Goal: Transaction & Acquisition: Purchase product/service

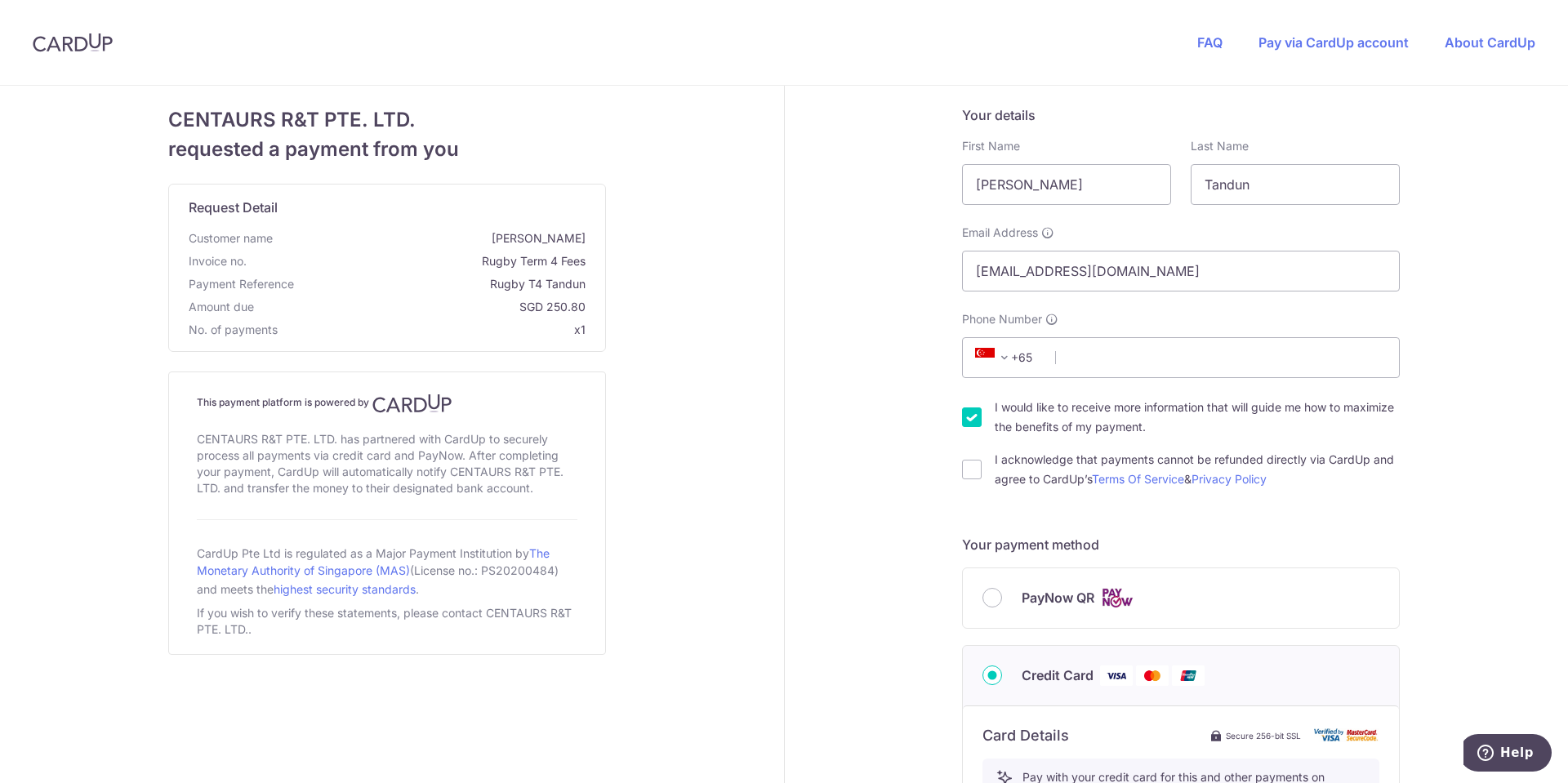
type input "[PERSON_NAME]"
drag, startPoint x: 1164, startPoint y: 367, endPoint x: 1164, endPoint y: 357, distance: 10.0
click at [1164, 361] on input "Phone Number" at bounding box center [1181, 357] width 438 height 41
type input "98284538"
click at [964, 415] on input "I would like to receive more information that will guide me how to maximize the…" at bounding box center [972, 417] width 20 height 20
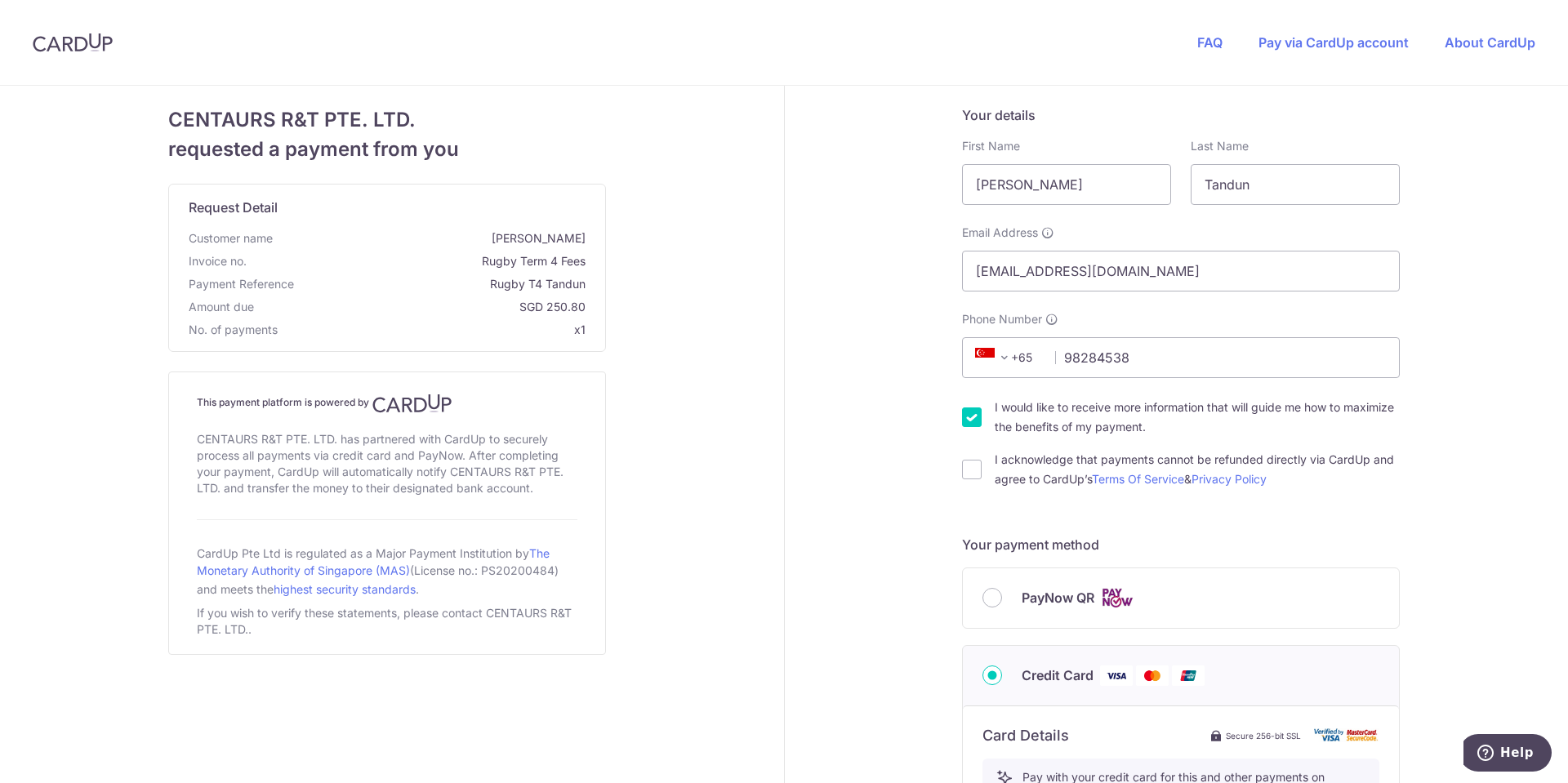
checkbox input "false"
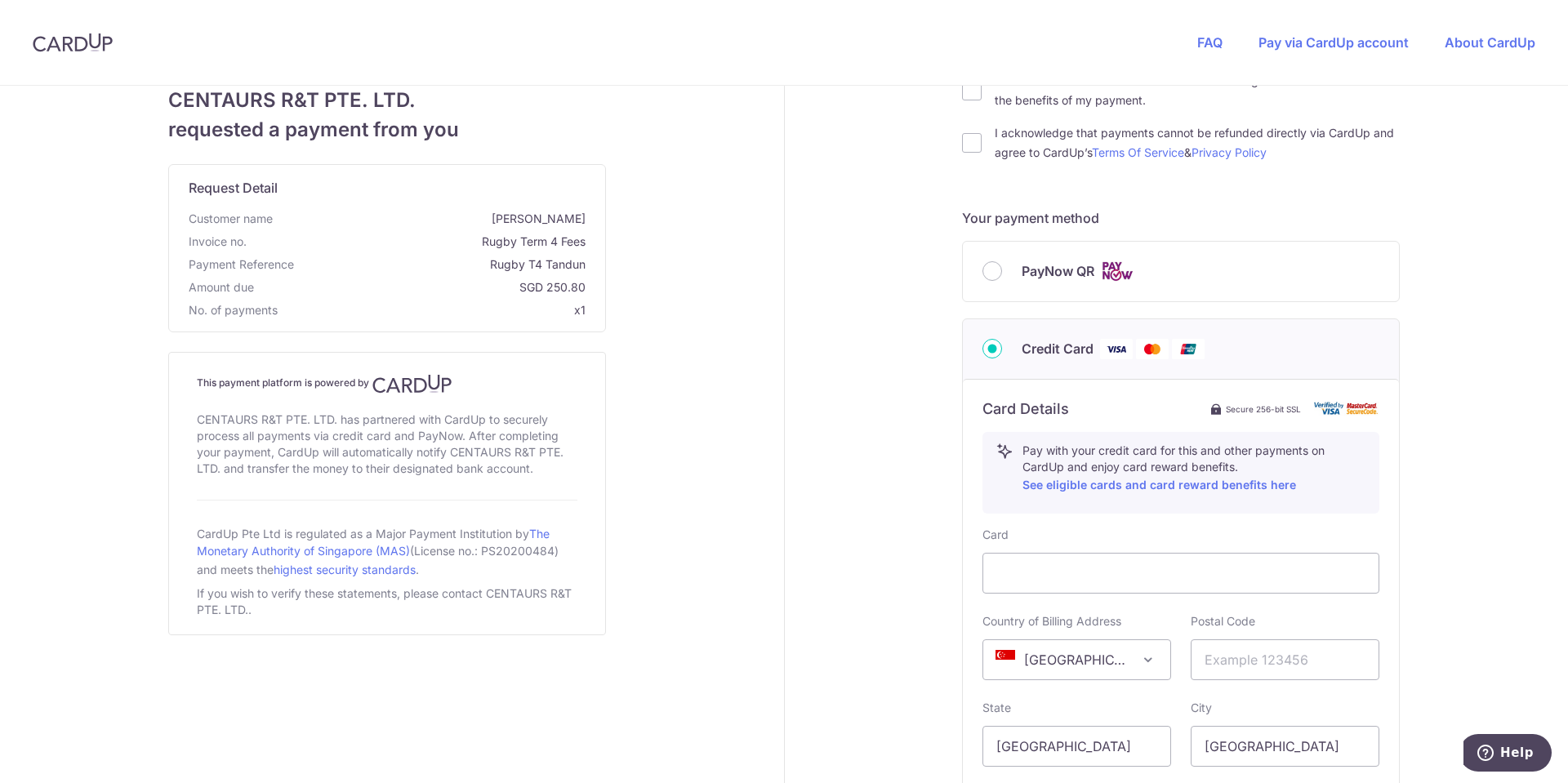
scroll to position [408, 0]
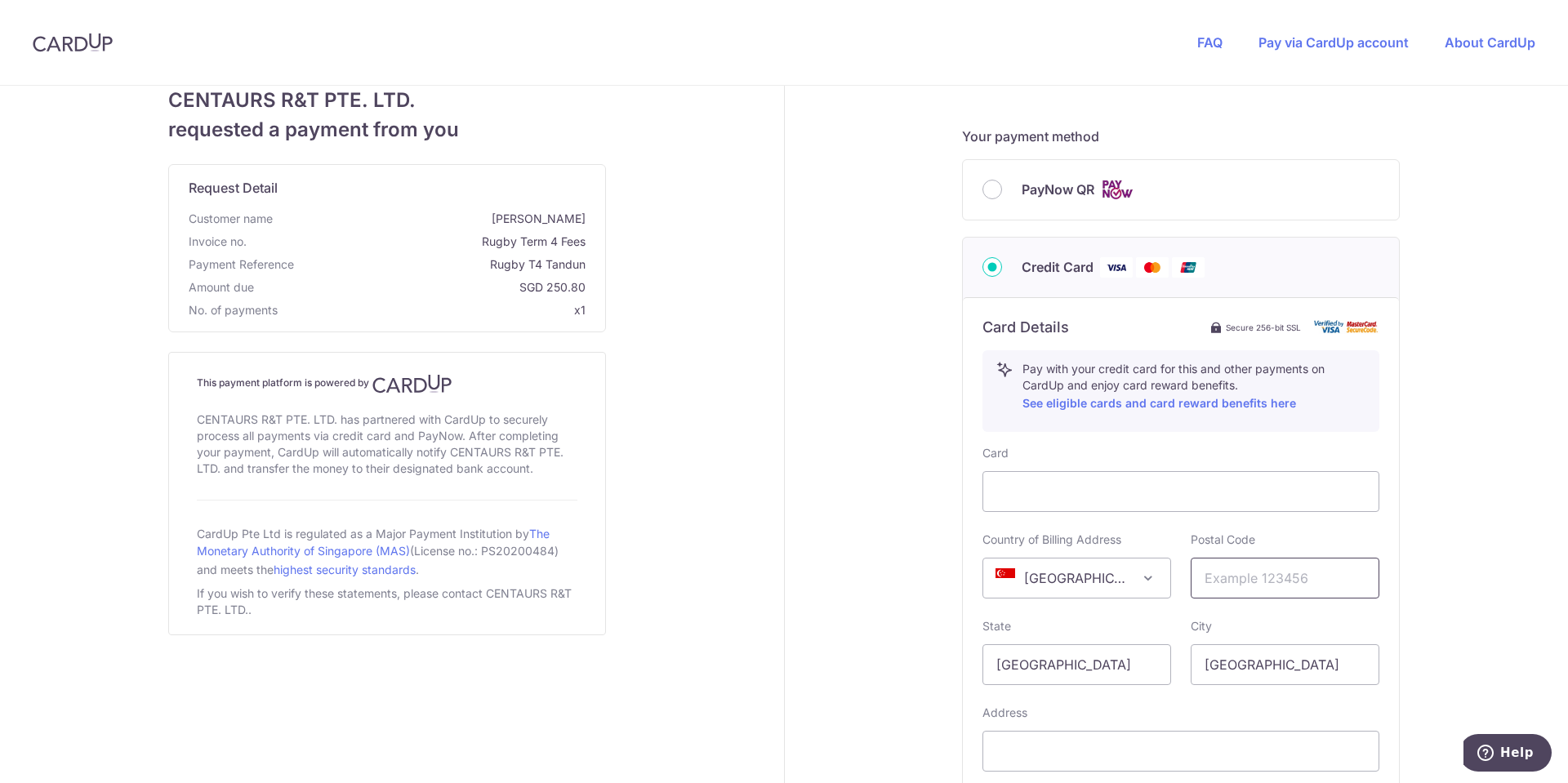
click at [1269, 587] on input "text" at bounding box center [1286, 578] width 189 height 41
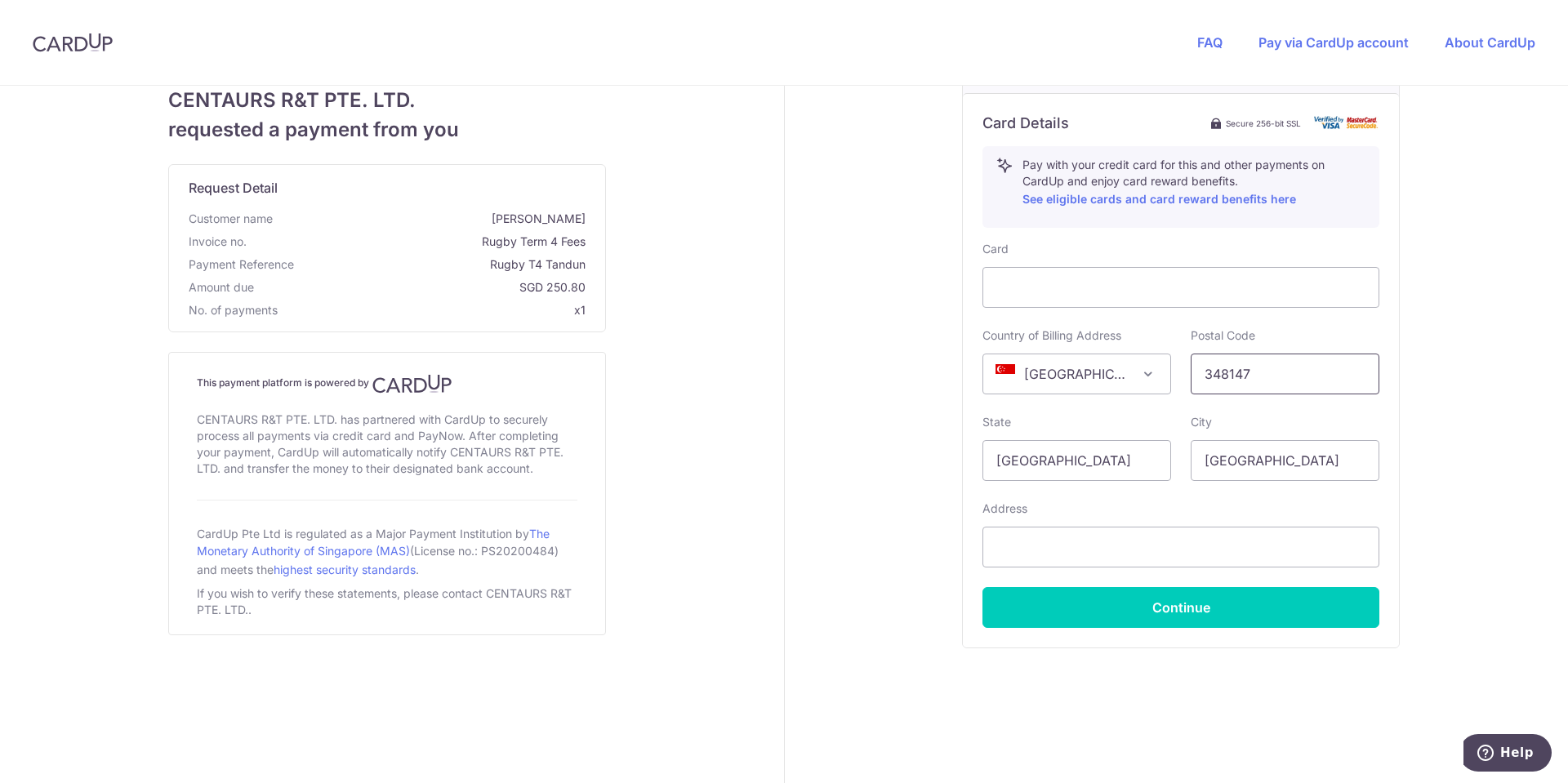
scroll to position [617, 0]
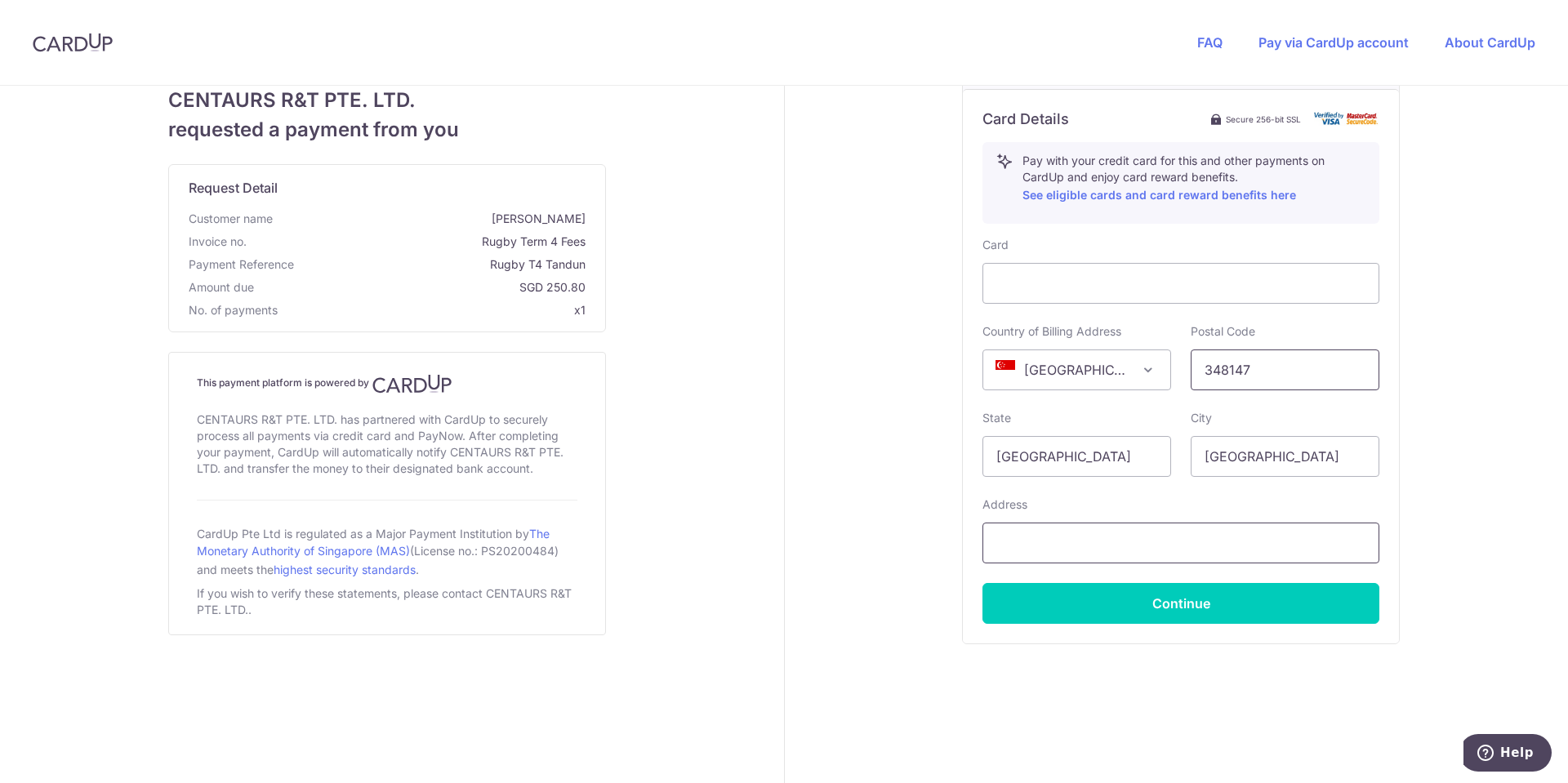
type input "348147"
click at [1264, 536] on input "text" at bounding box center [1181, 542] width 397 height 41
click at [1062, 542] on input "[STREET_ADDRESS]" at bounding box center [1181, 542] width 397 height 41
type input "[STREET_ADDRESS]"
click at [1507, 216] on div "Your details First Name [PERSON_NAME] Last Name [GEOGRAPHIC_DATA] Email Address…" at bounding box center [1181, 127] width 794 height 1314
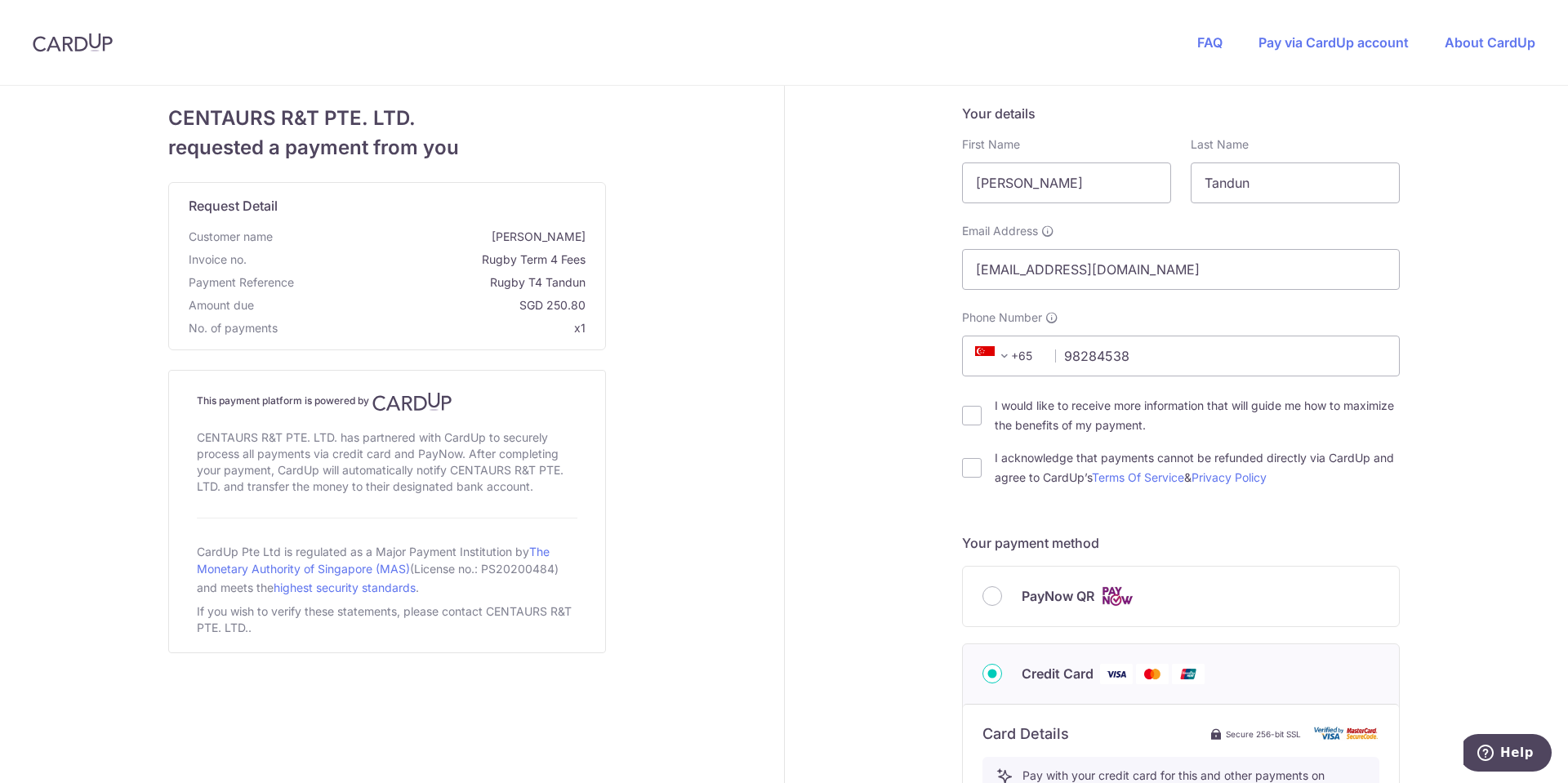
scroll to position [0, 0]
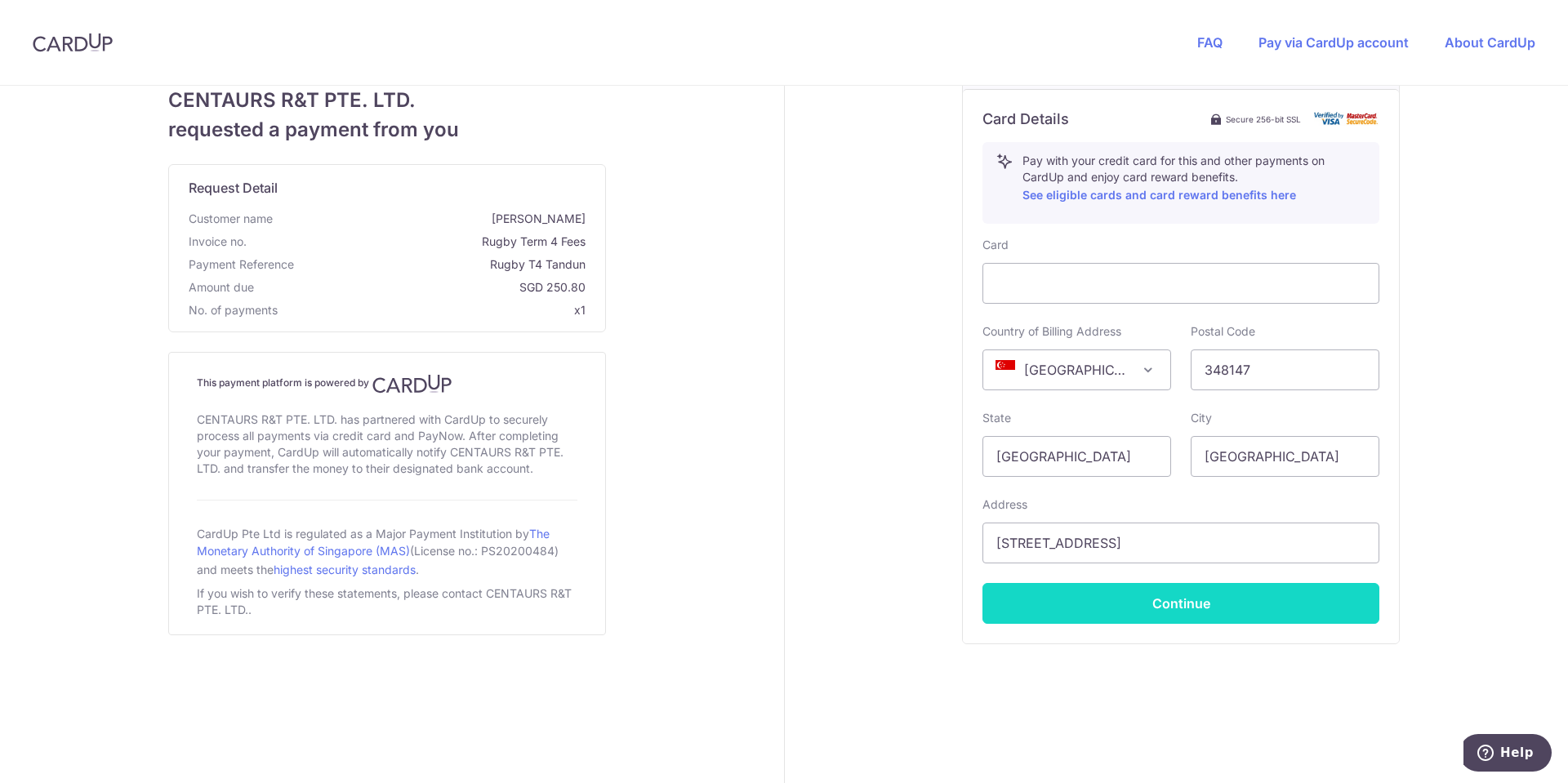
click at [1206, 611] on button "Continue" at bounding box center [1181, 603] width 397 height 41
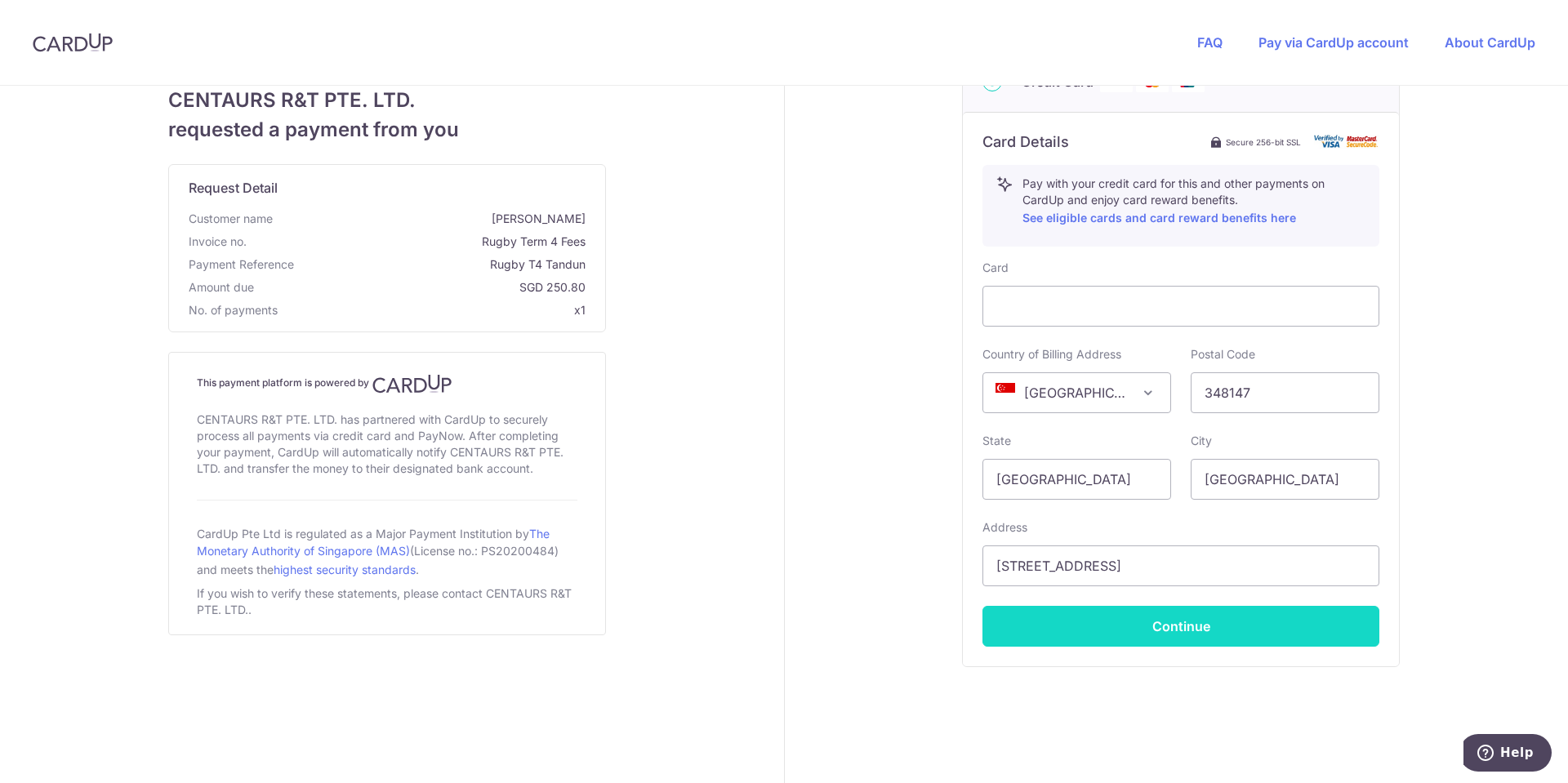
scroll to position [35, 0]
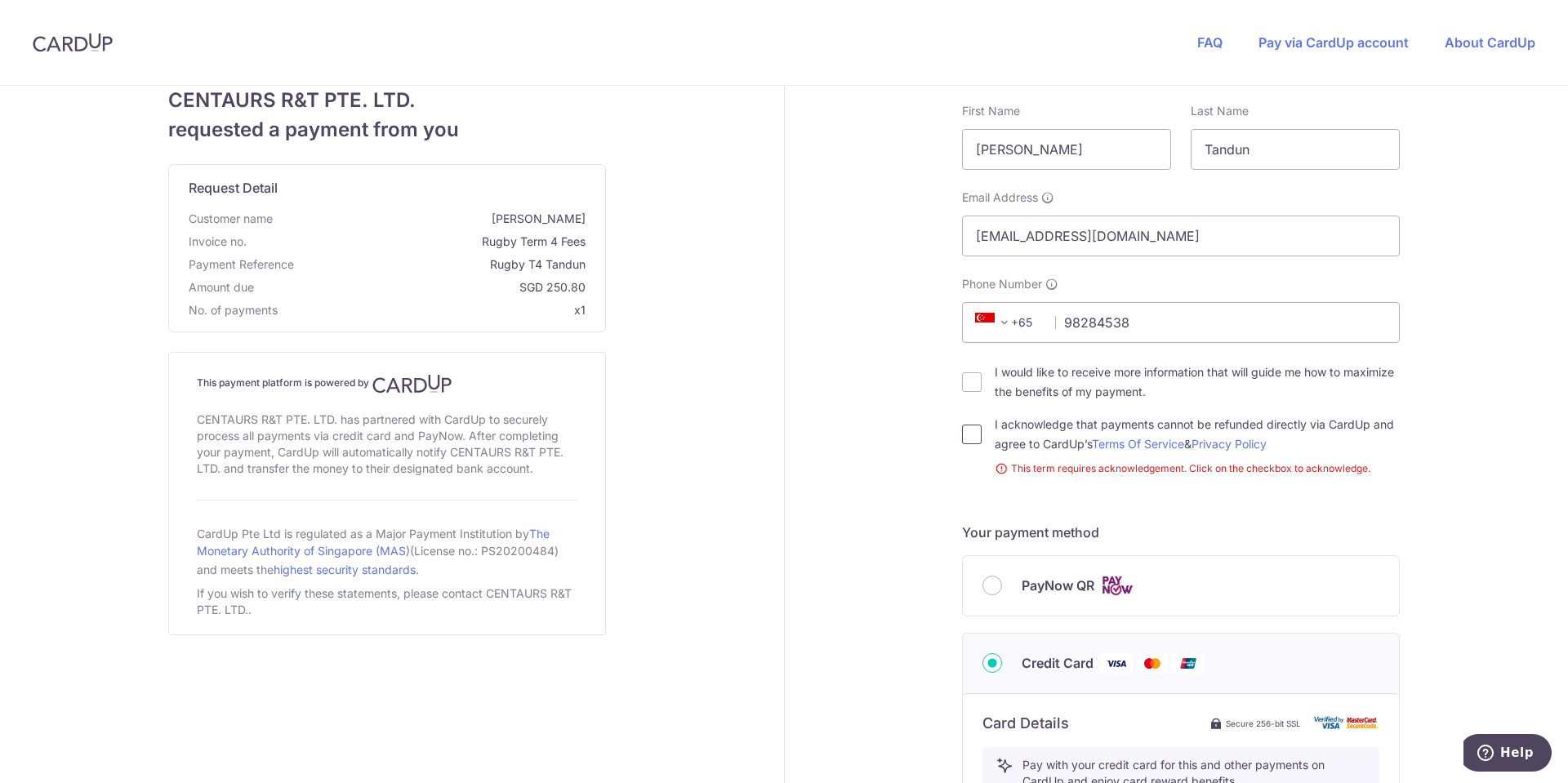
click at [962, 432] on input "I acknowledge that payments cannot be refunded directly via CardUp and agree to…" at bounding box center [972, 435] width 20 height 20
checkbox input "true"
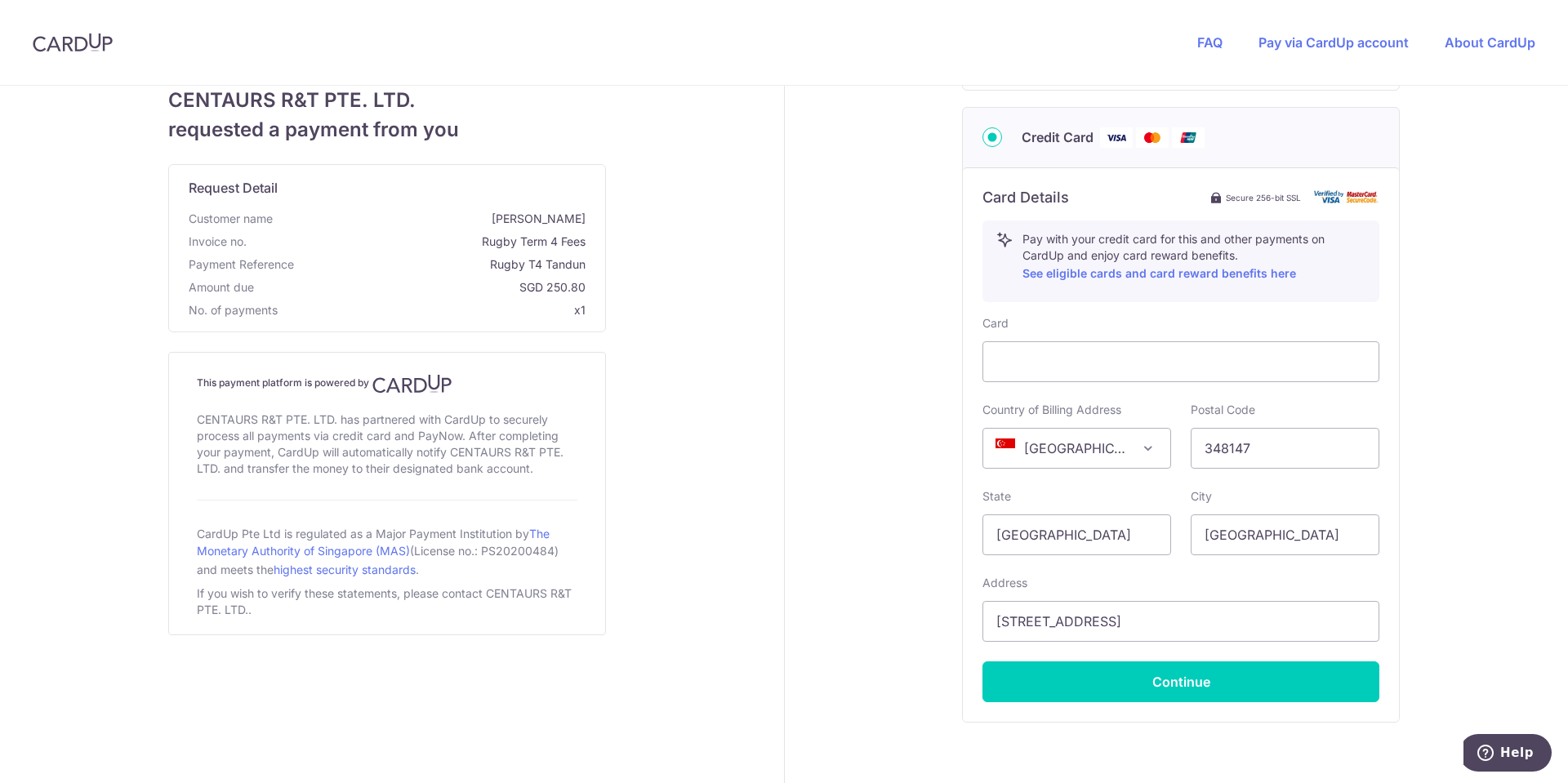
scroll to position [617, 0]
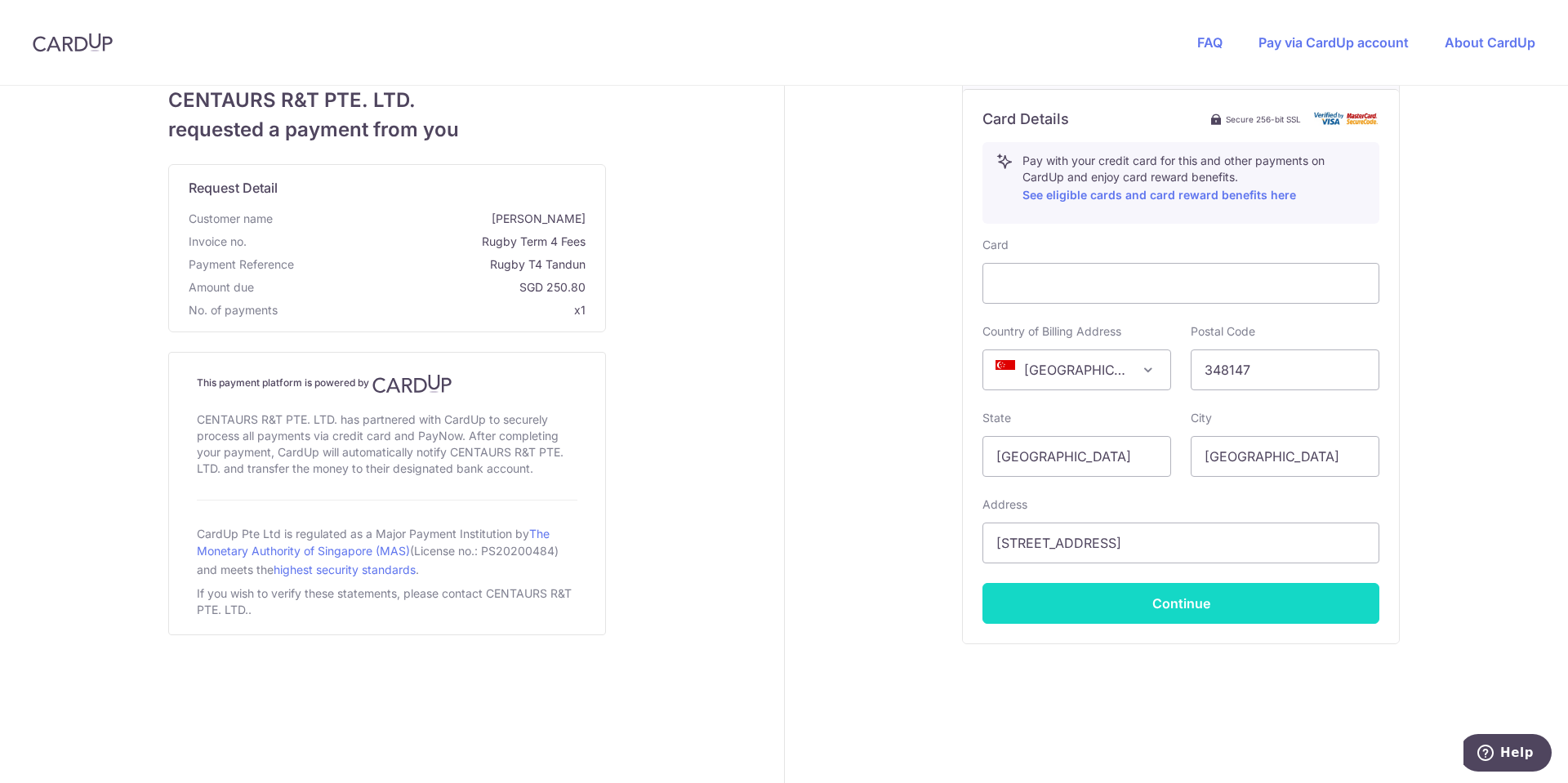
click at [1199, 606] on button "Continue" at bounding box center [1181, 603] width 397 height 41
type input "**** 8879"
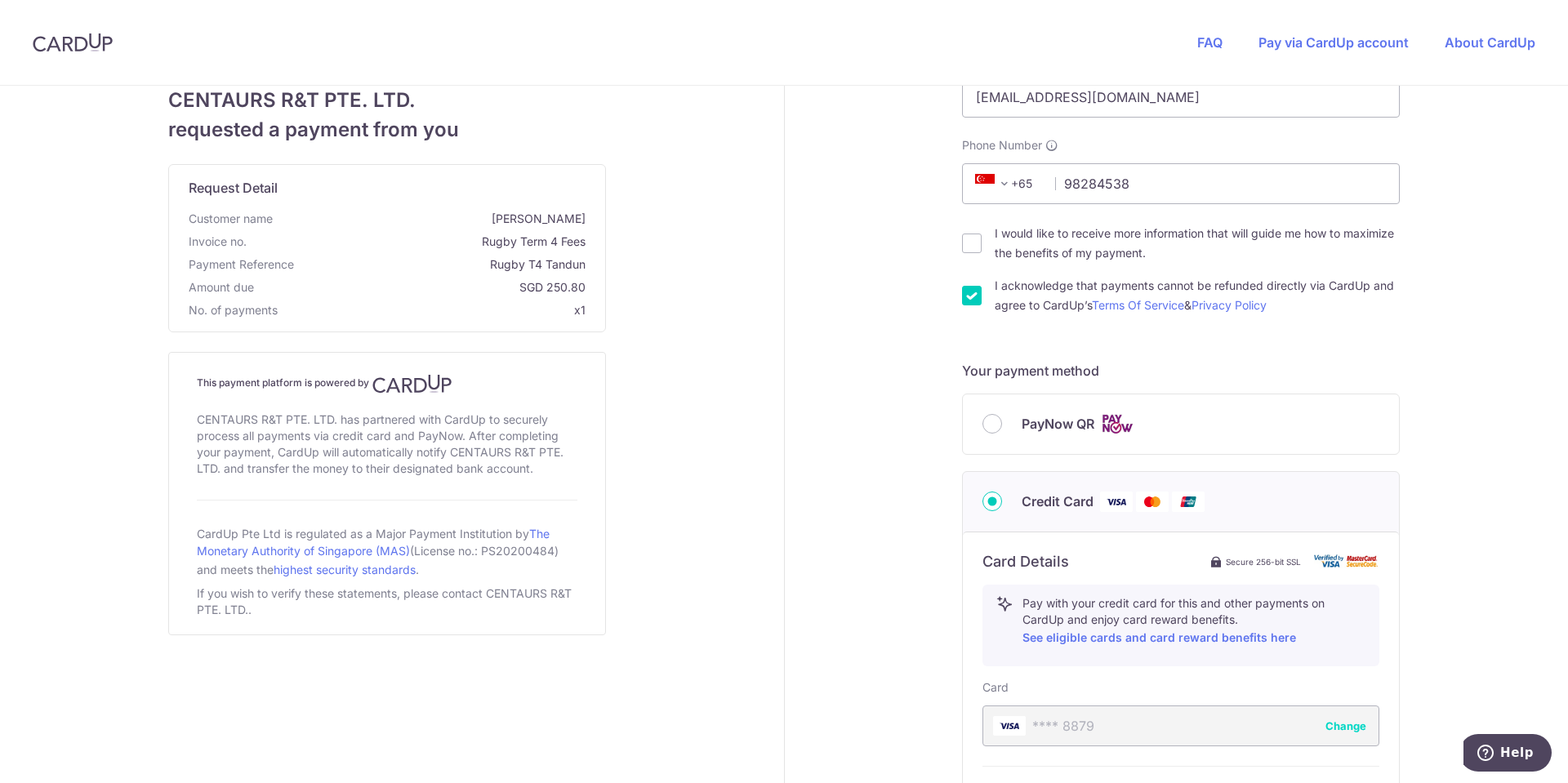
scroll to position [163, 0]
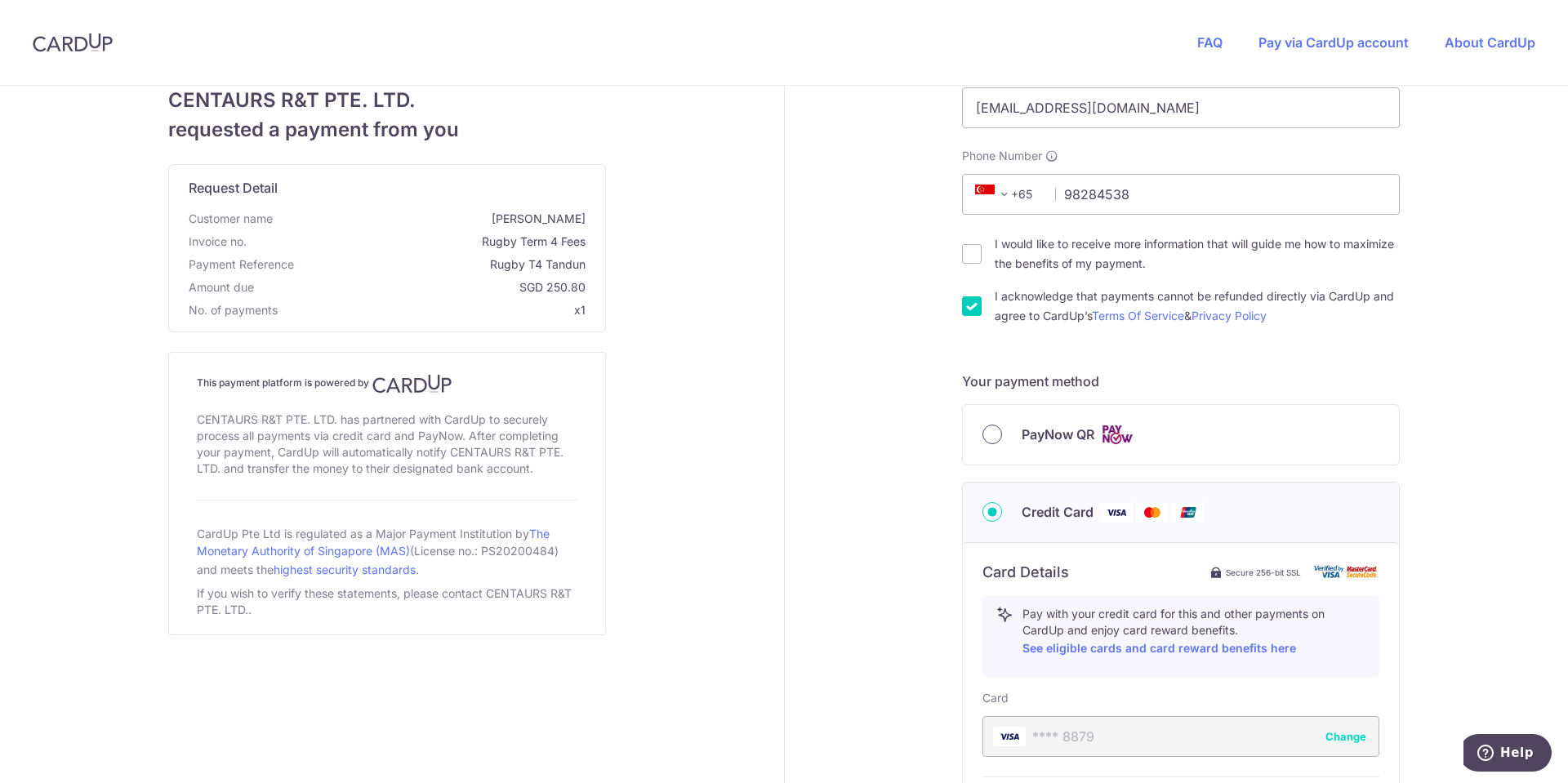
click at [990, 435] on input "PayNow QR" at bounding box center [993, 435] width 20 height 20
radio input "true"
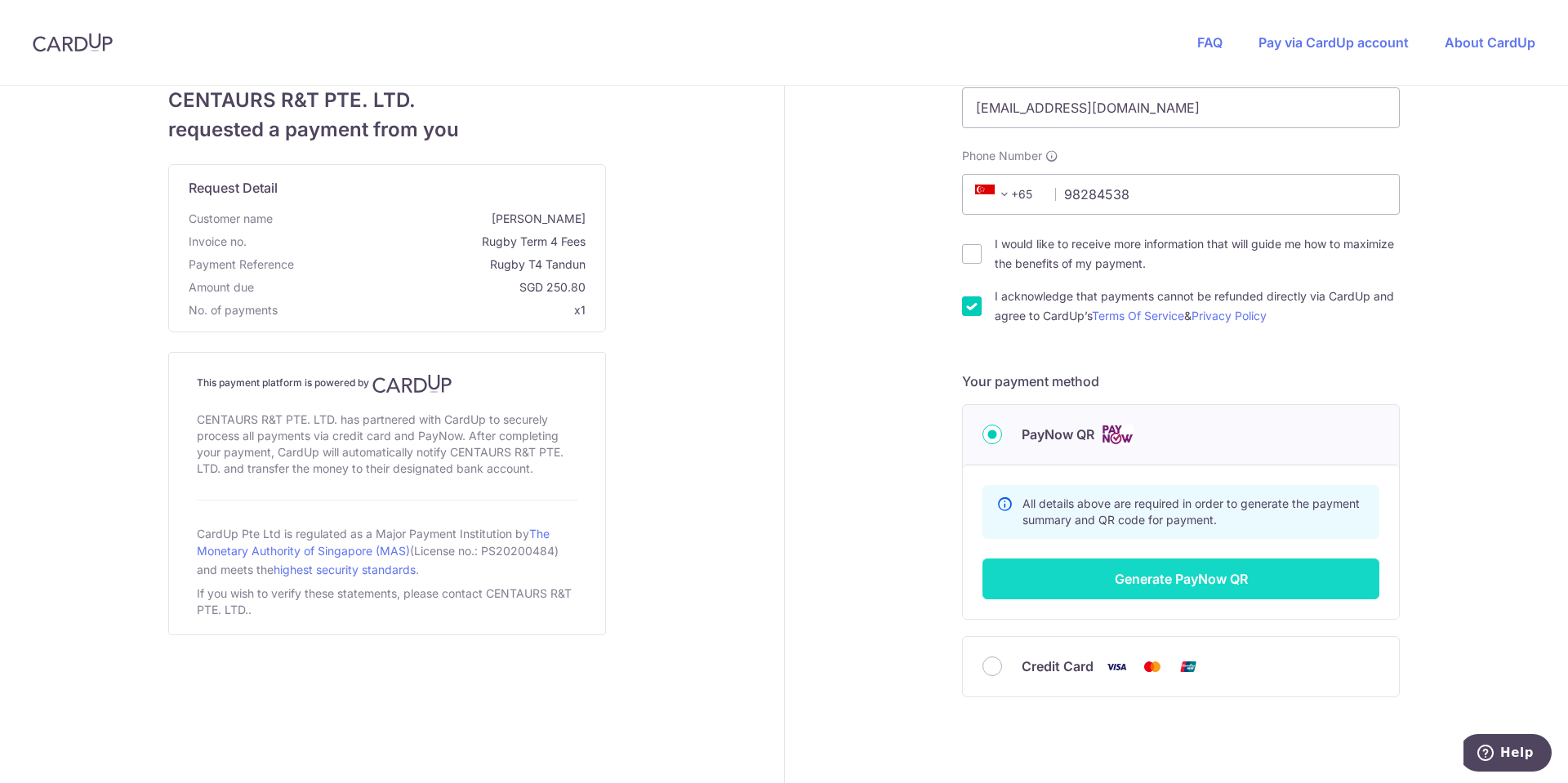
click at [1260, 579] on button "Generate PayNow QR" at bounding box center [1181, 579] width 397 height 41
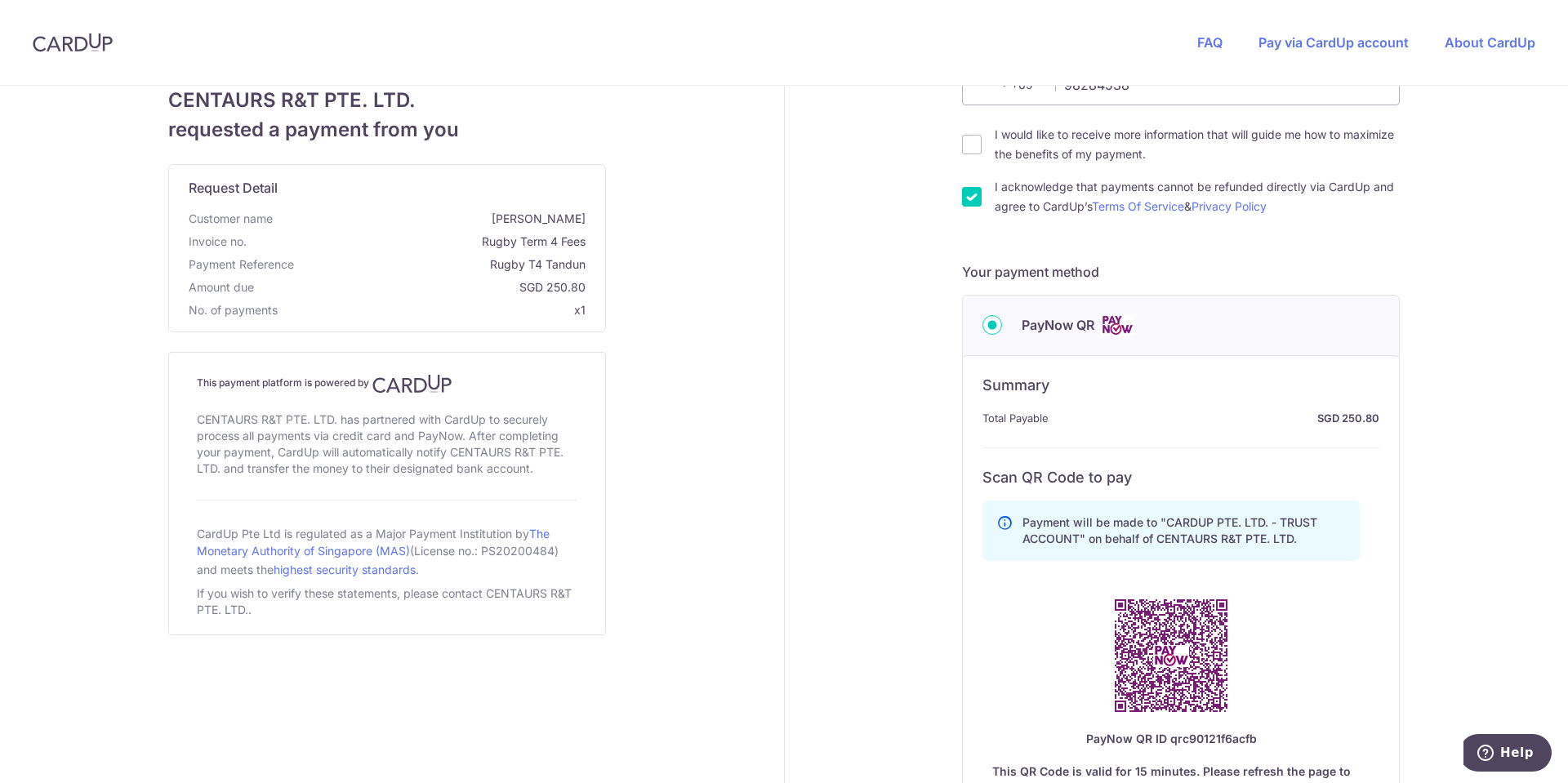
scroll to position [408, 0]
